Goal: Connect with others: Connect with others

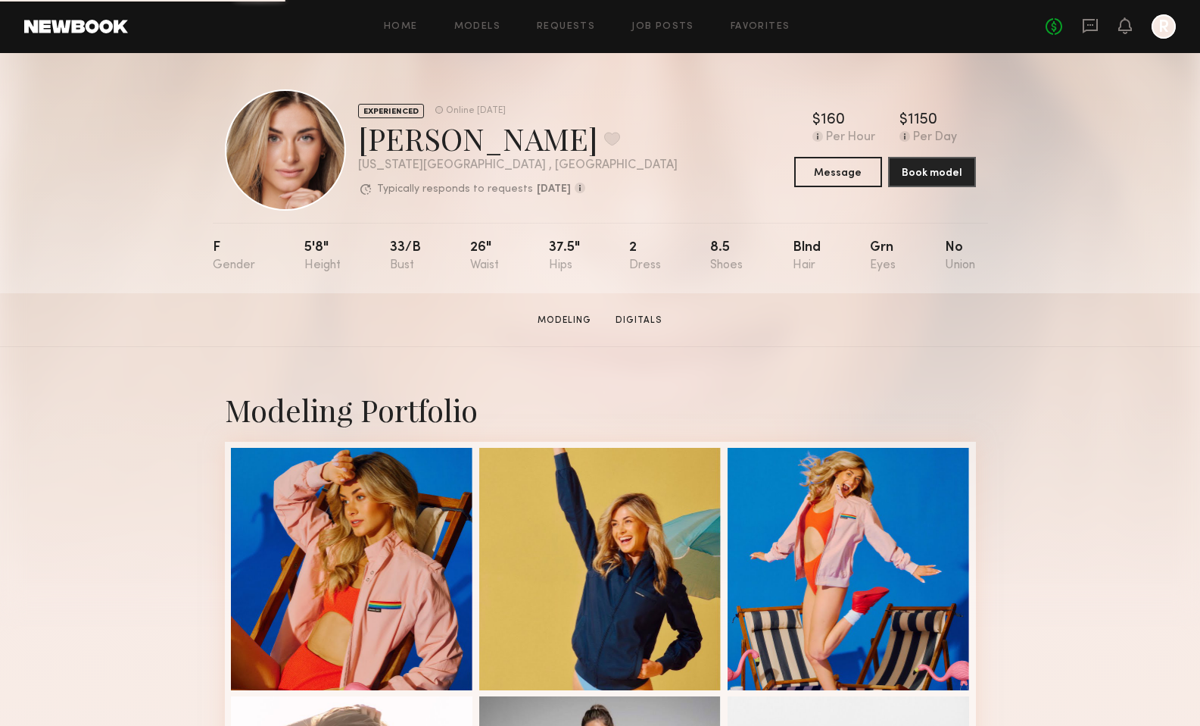
click at [1091, 36] on link at bounding box center [1090, 26] width 17 height 19
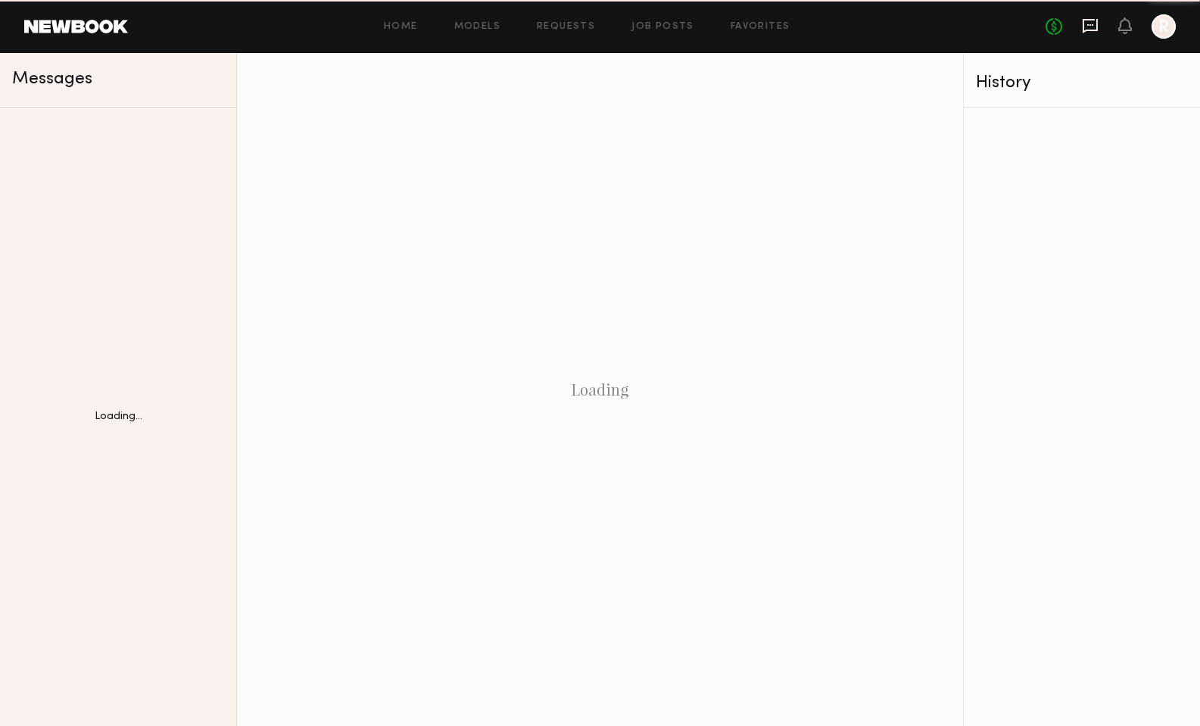
click at [1086, 23] on icon at bounding box center [1090, 25] width 17 height 17
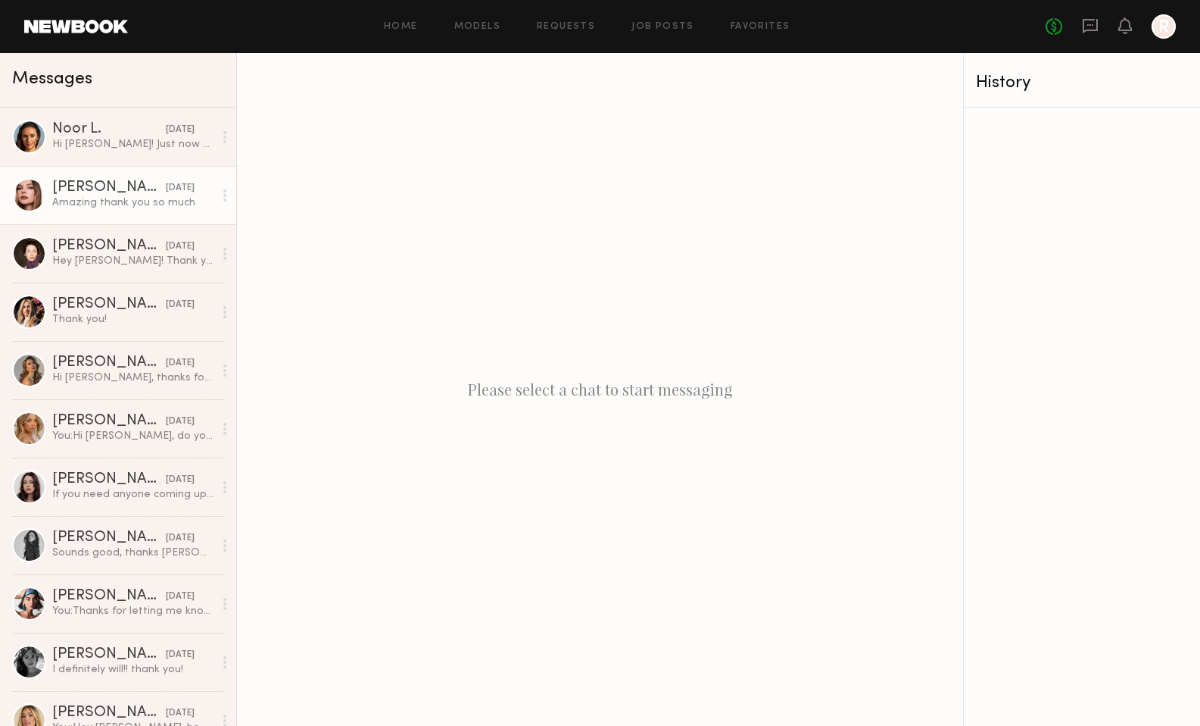
click at [80, 205] on div "Amazing thank you so much" at bounding box center [132, 202] width 161 height 14
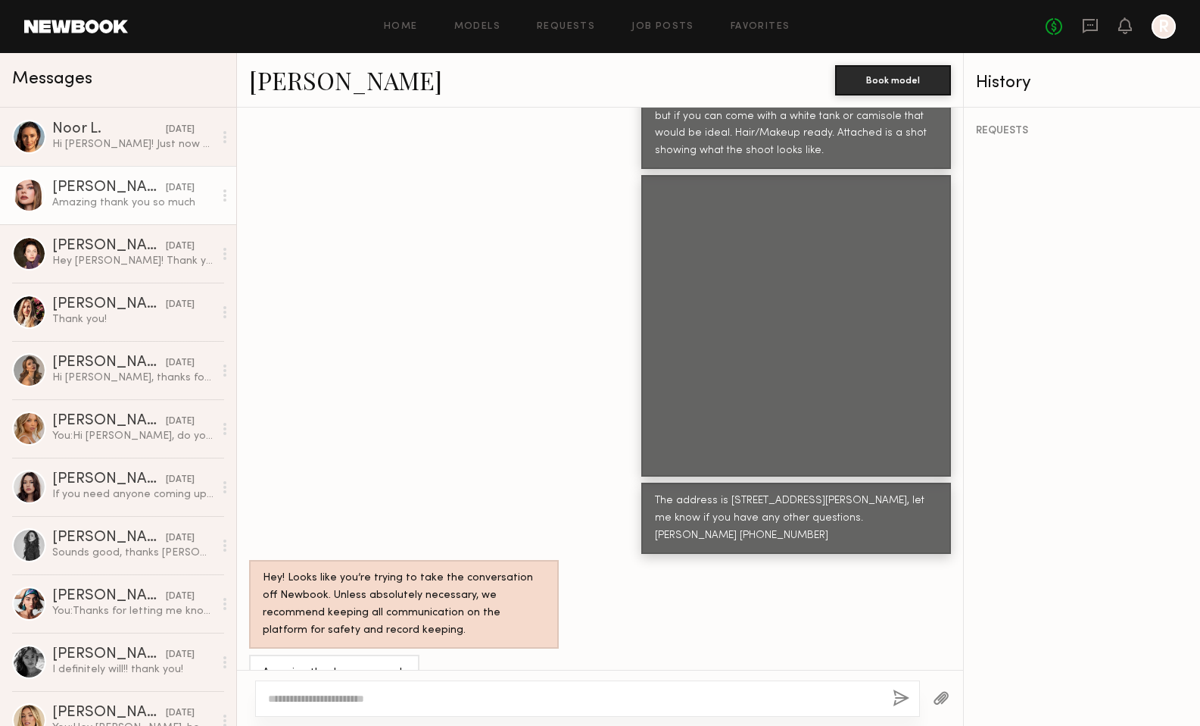
scroll to position [665, 0]
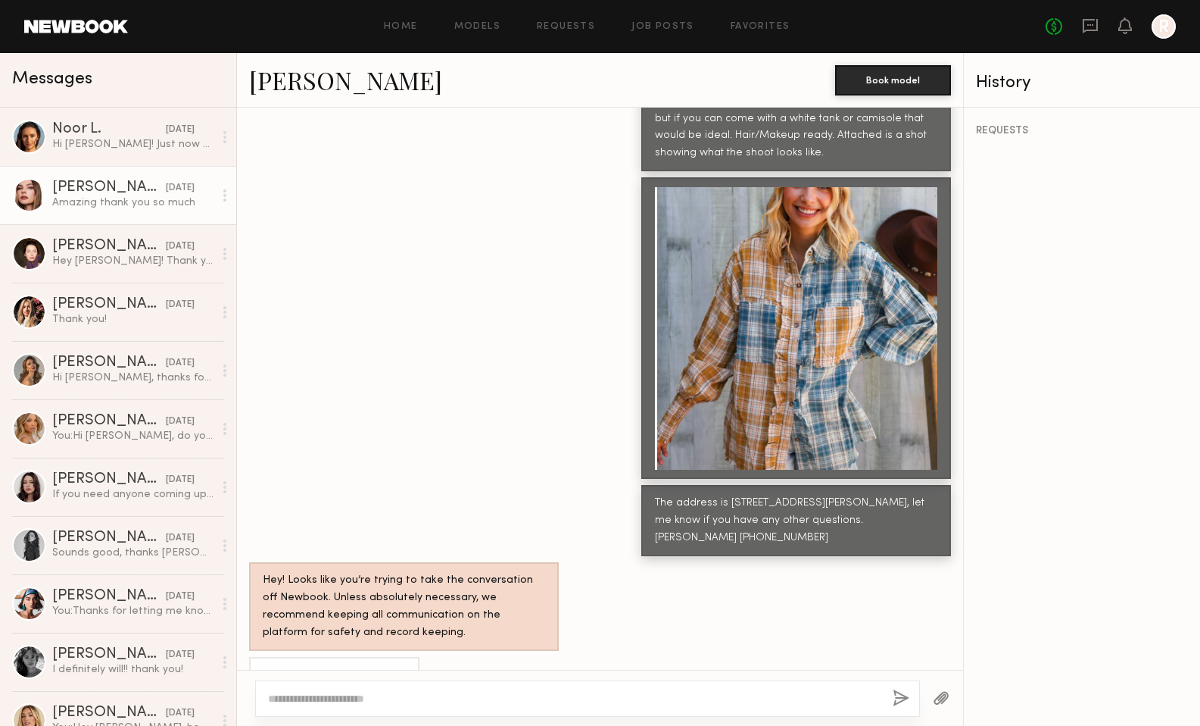
click at [306, 92] on link "Grace W." at bounding box center [345, 80] width 193 height 33
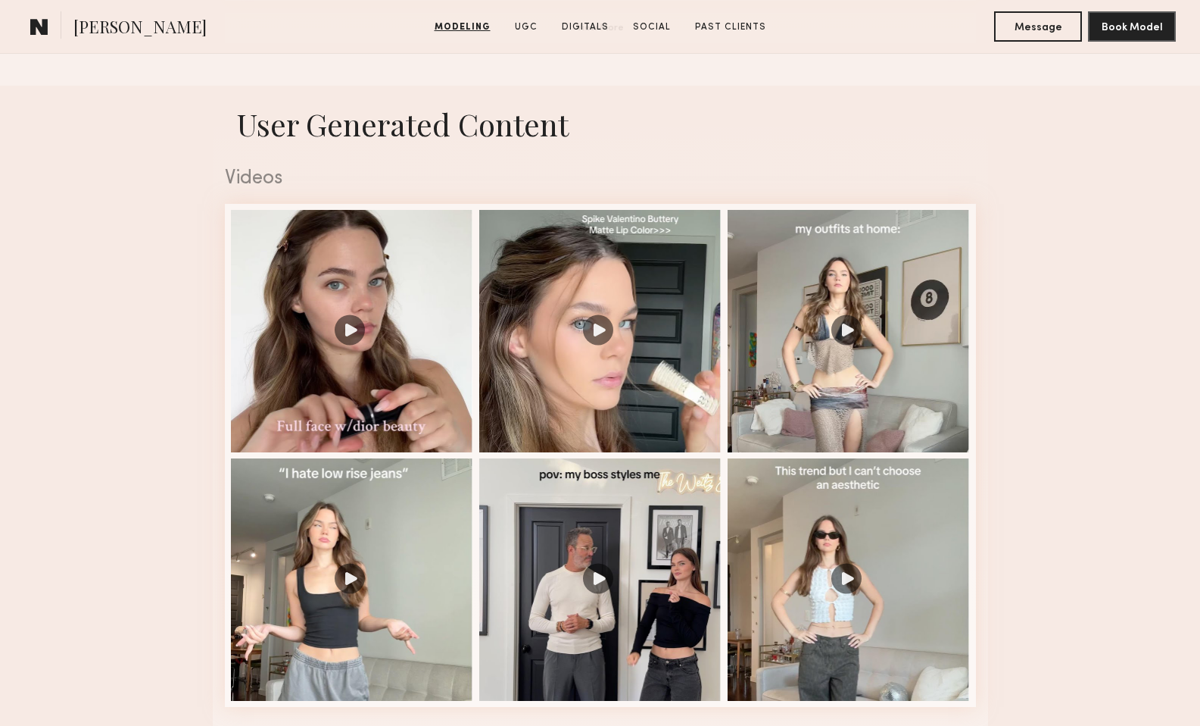
scroll to position [1456, 0]
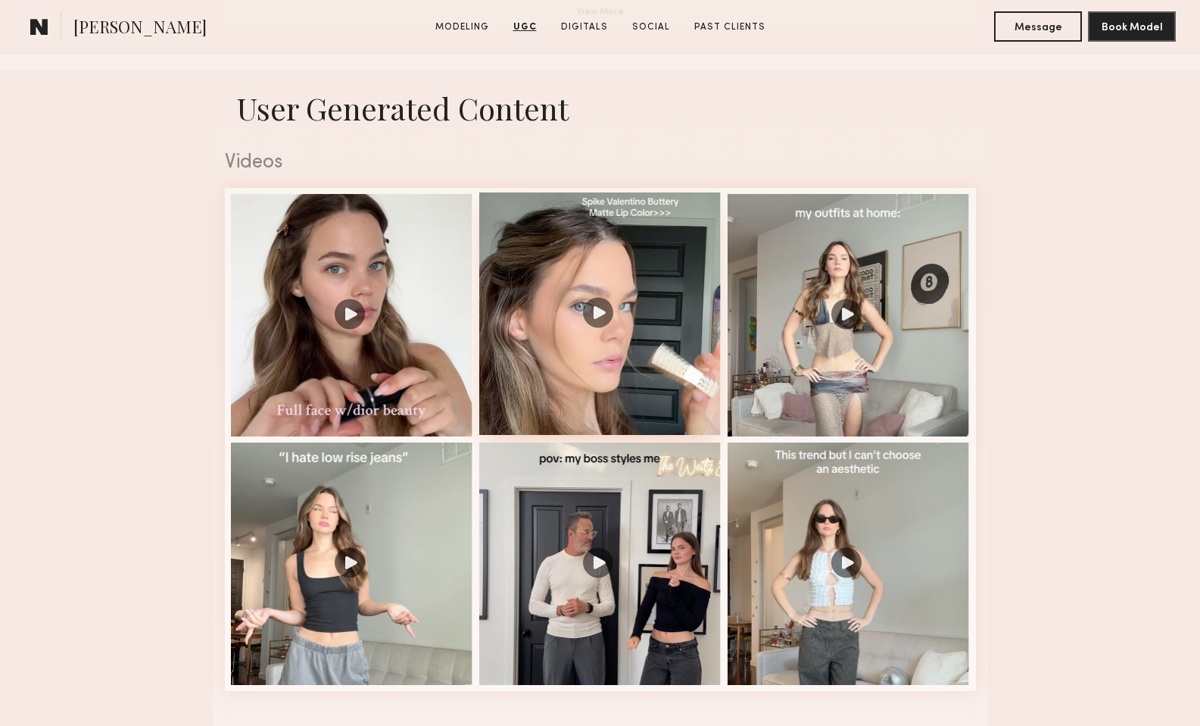
click at [651, 371] on div at bounding box center [600, 313] width 242 height 242
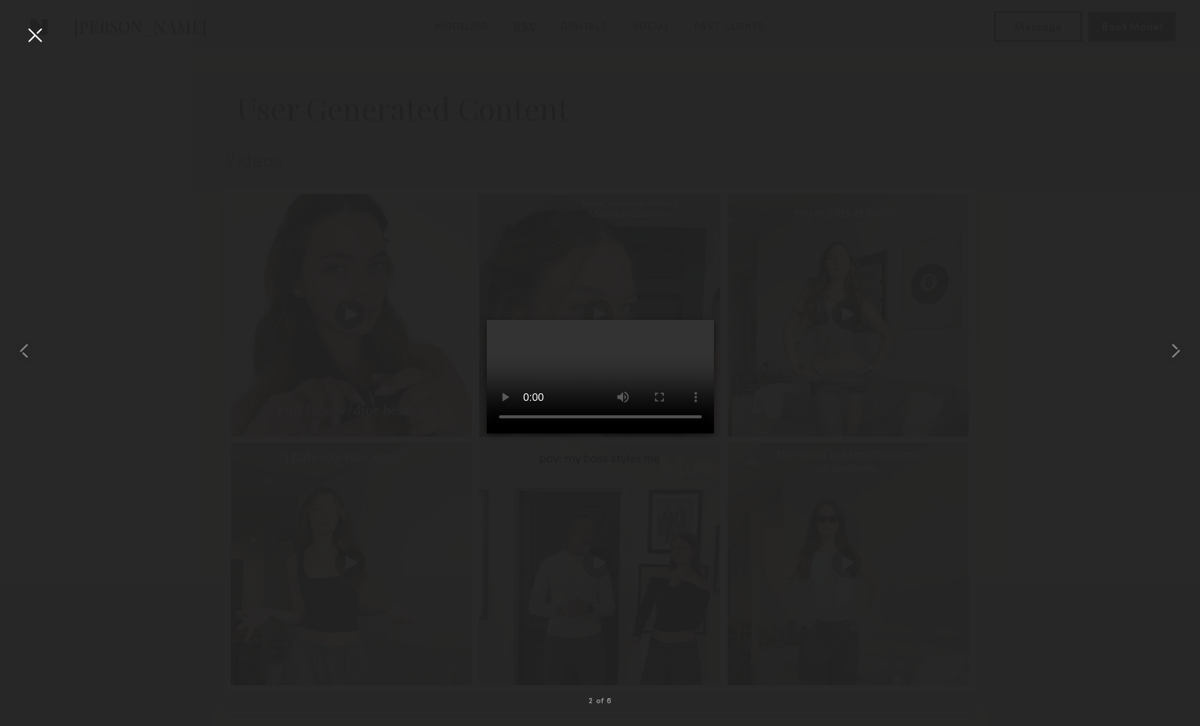
click at [33, 37] on div at bounding box center [35, 35] width 24 height 24
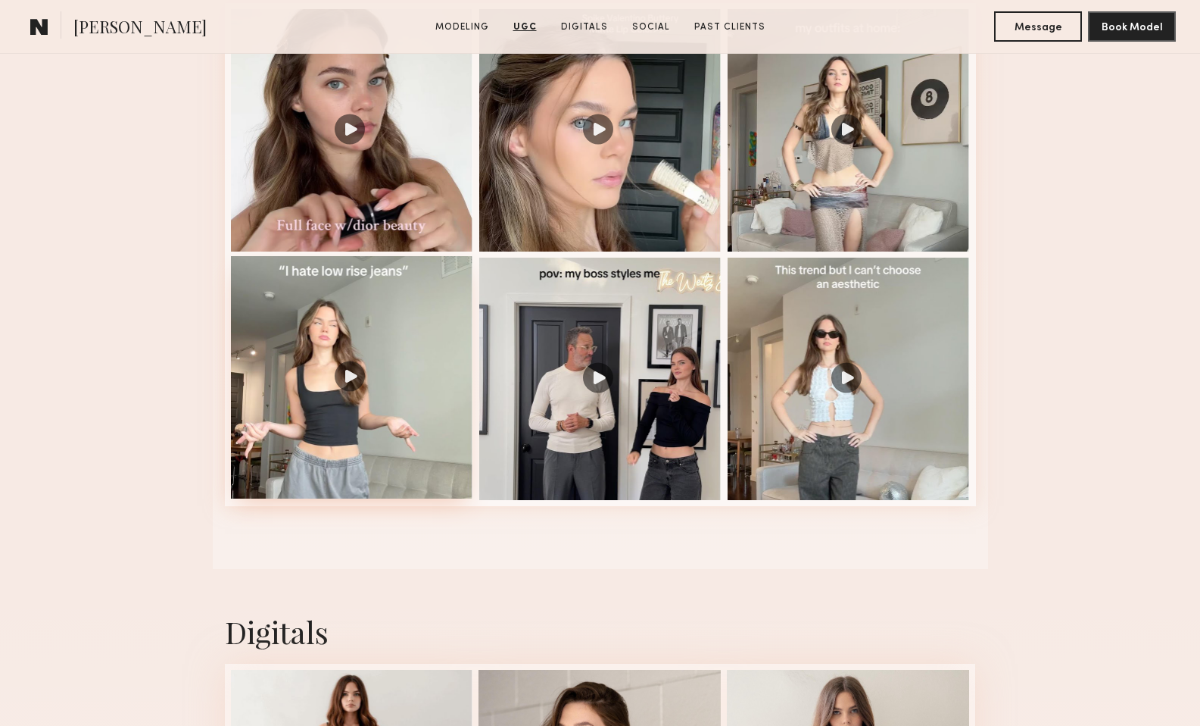
scroll to position [1651, 0]
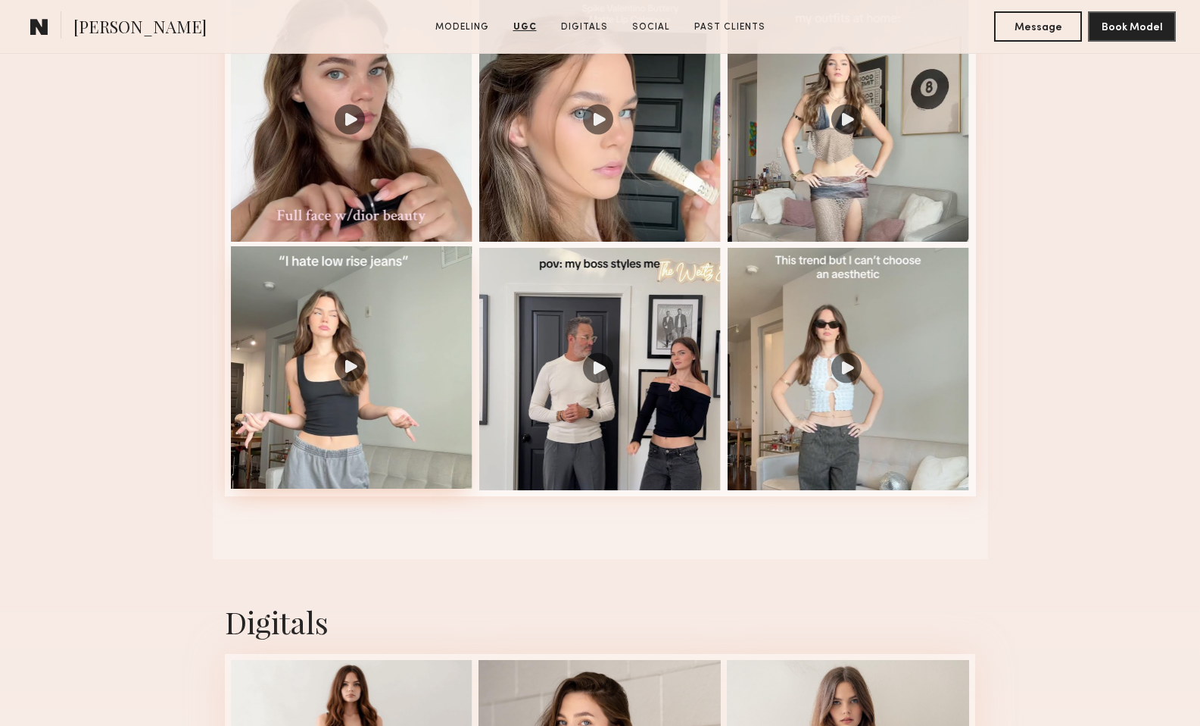
click at [406, 422] on div at bounding box center [352, 367] width 242 height 242
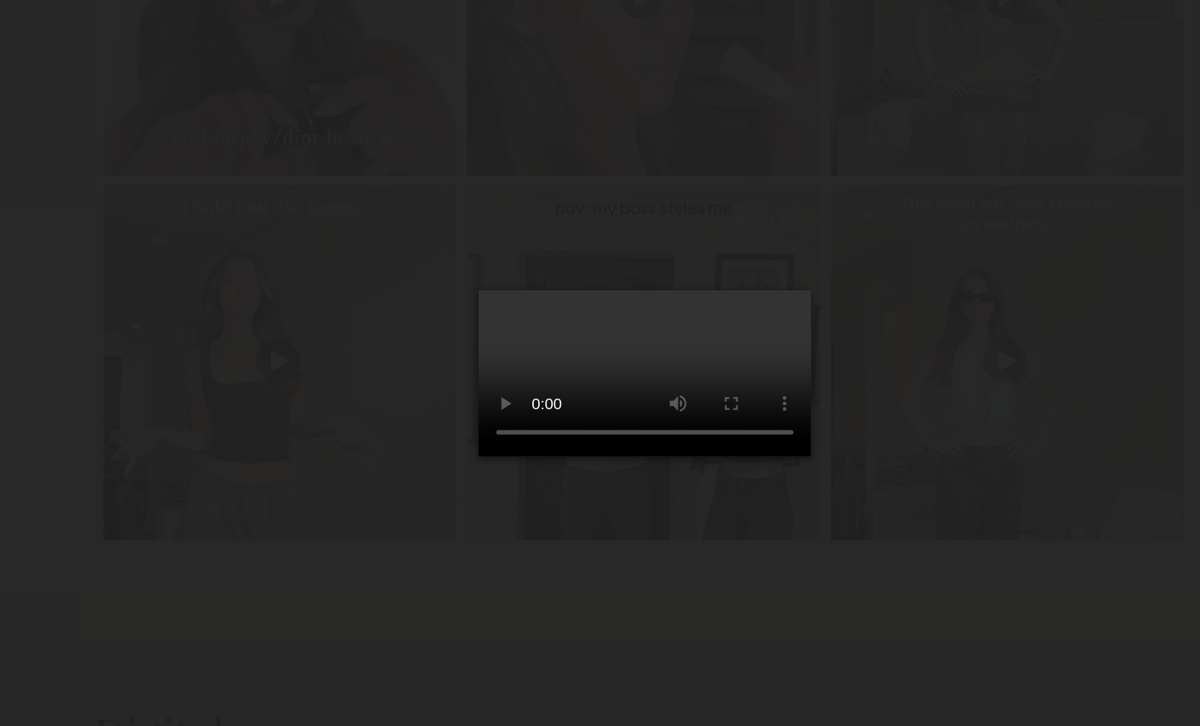
click at [264, 183] on div at bounding box center [600, 350] width 1200 height 653
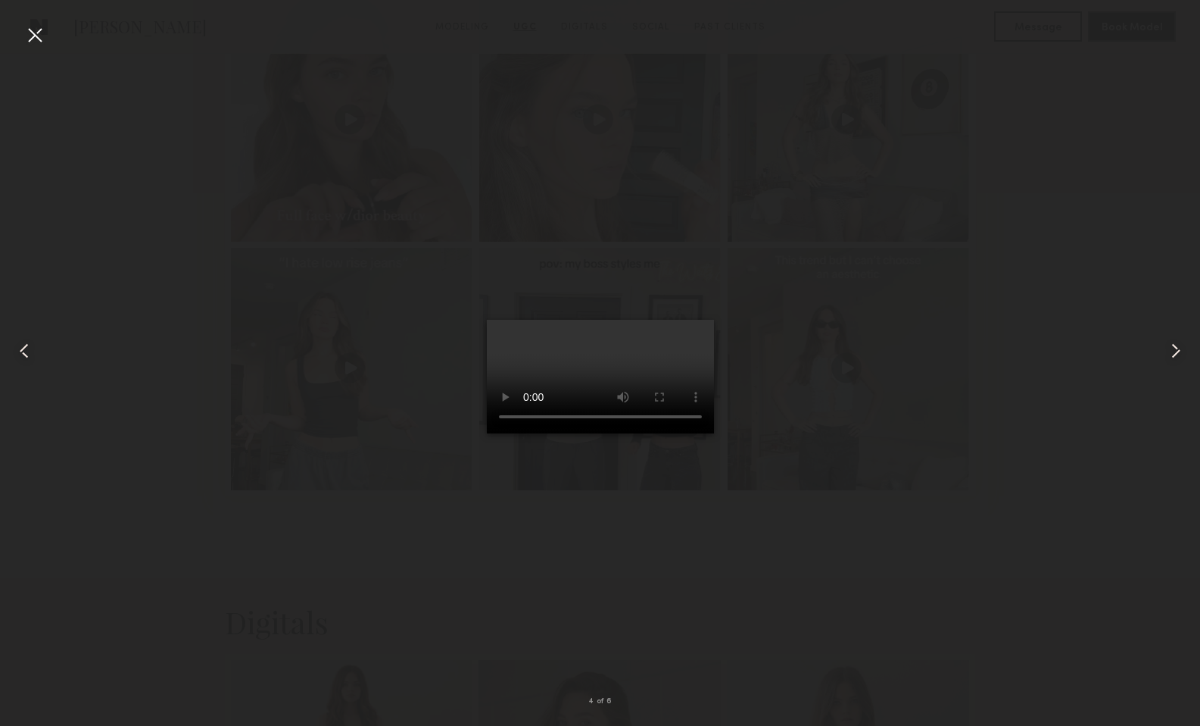
click at [32, 35] on div at bounding box center [35, 35] width 24 height 24
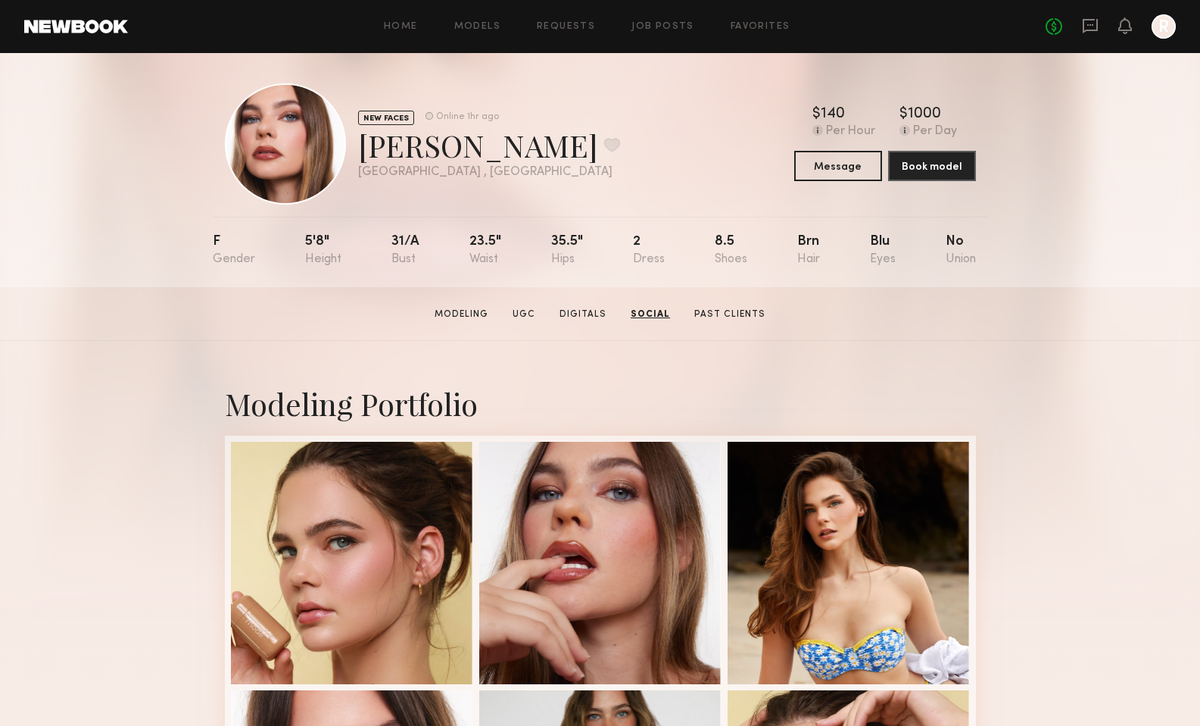
scroll to position [0, 0]
